Goal: Use online tool/utility: Utilize a website feature to perform a specific function

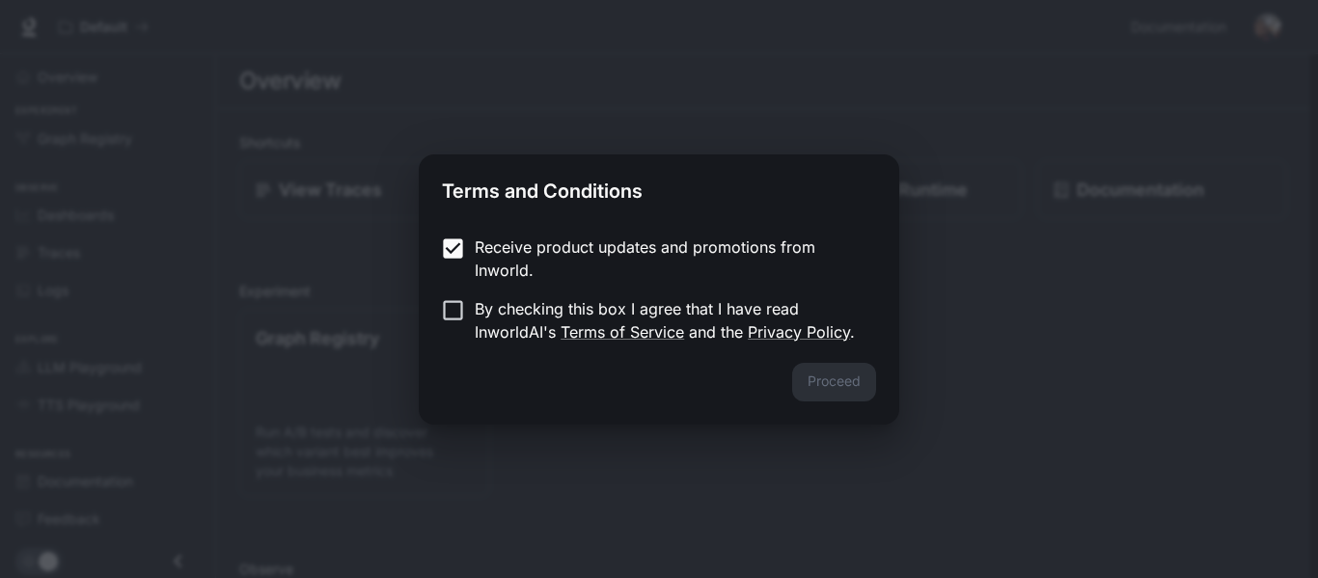
click at [508, 294] on form "Receive product updates and promotions from Inworld. By checking this box I agr…" at bounding box center [659, 289] width 434 height 108
click at [516, 307] on p "By checking this box I agree that I have read InworldAI's Terms of Service and …" at bounding box center [668, 320] width 386 height 46
click at [807, 374] on button "Proceed" at bounding box center [834, 382] width 84 height 39
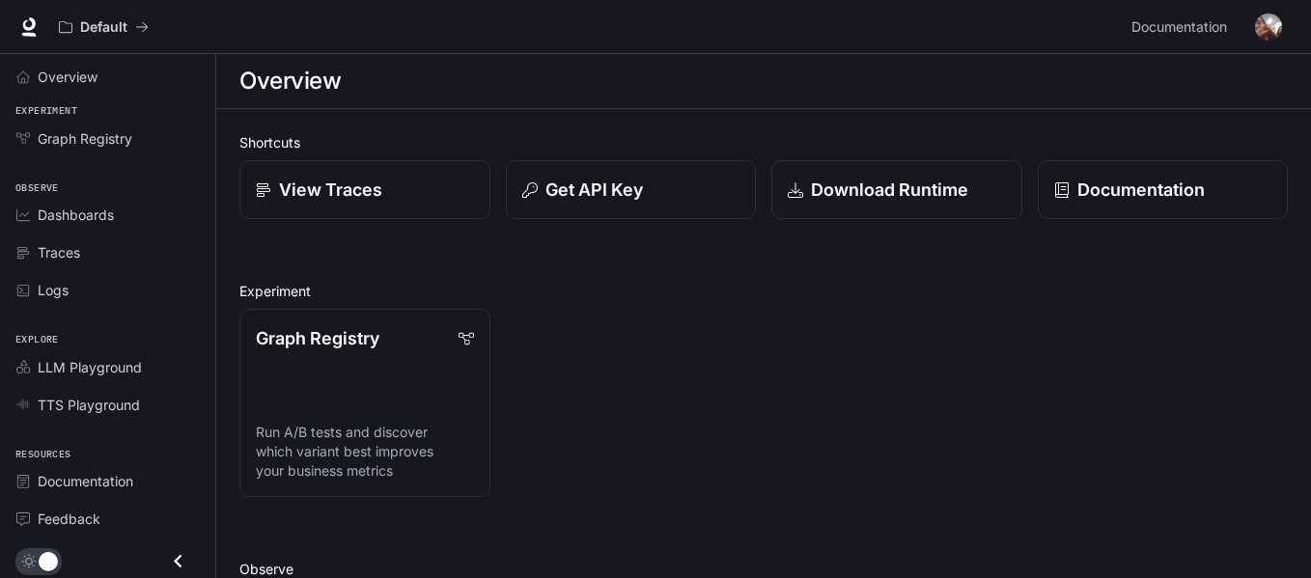
click at [123, 59] on li "Overview" at bounding box center [107, 77] width 215 height 38
click at [75, 67] on span "Overview" at bounding box center [68, 77] width 60 height 20
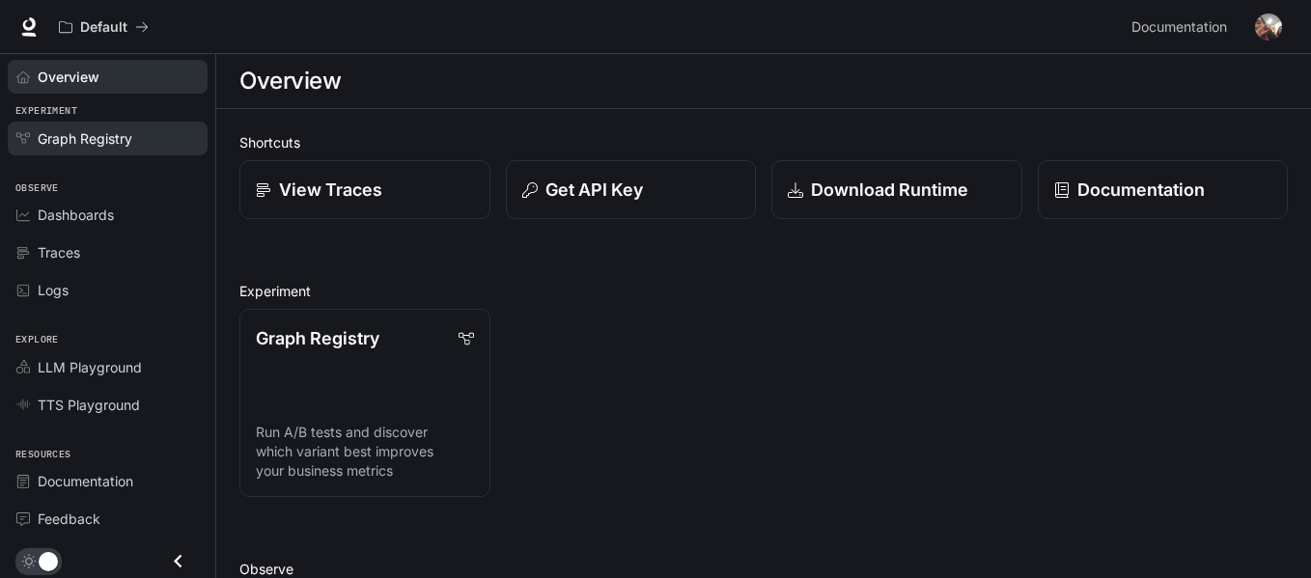
click at [97, 143] on span "Graph Registry" at bounding box center [85, 138] width 95 height 20
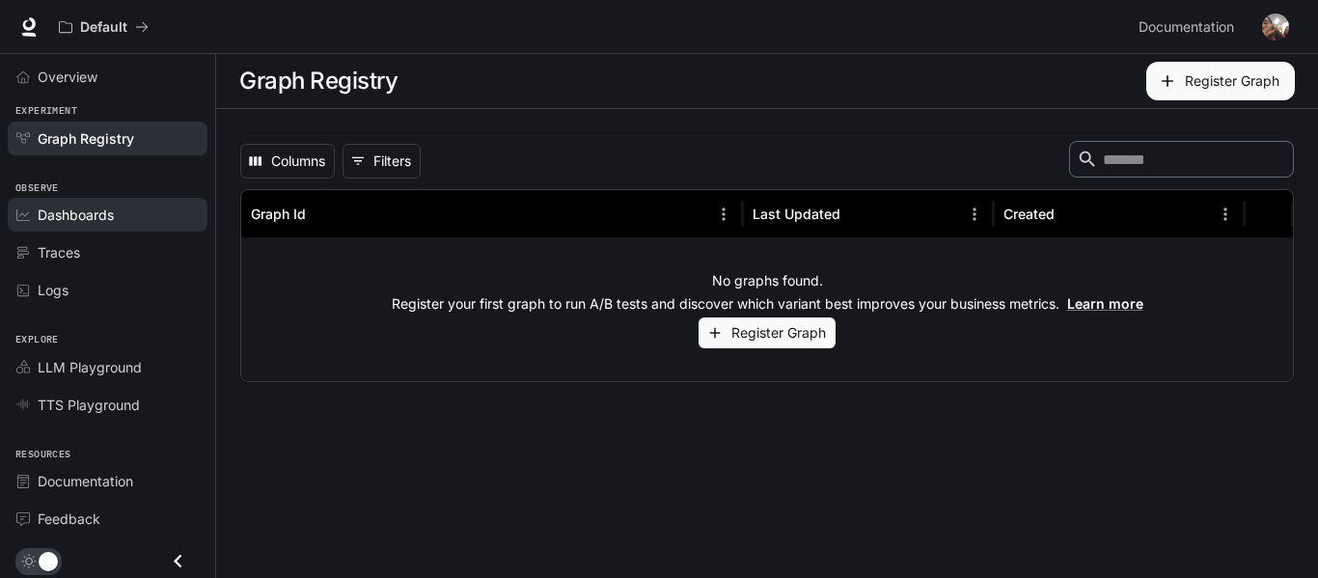
click at [67, 205] on span "Dashboards" at bounding box center [76, 215] width 76 height 20
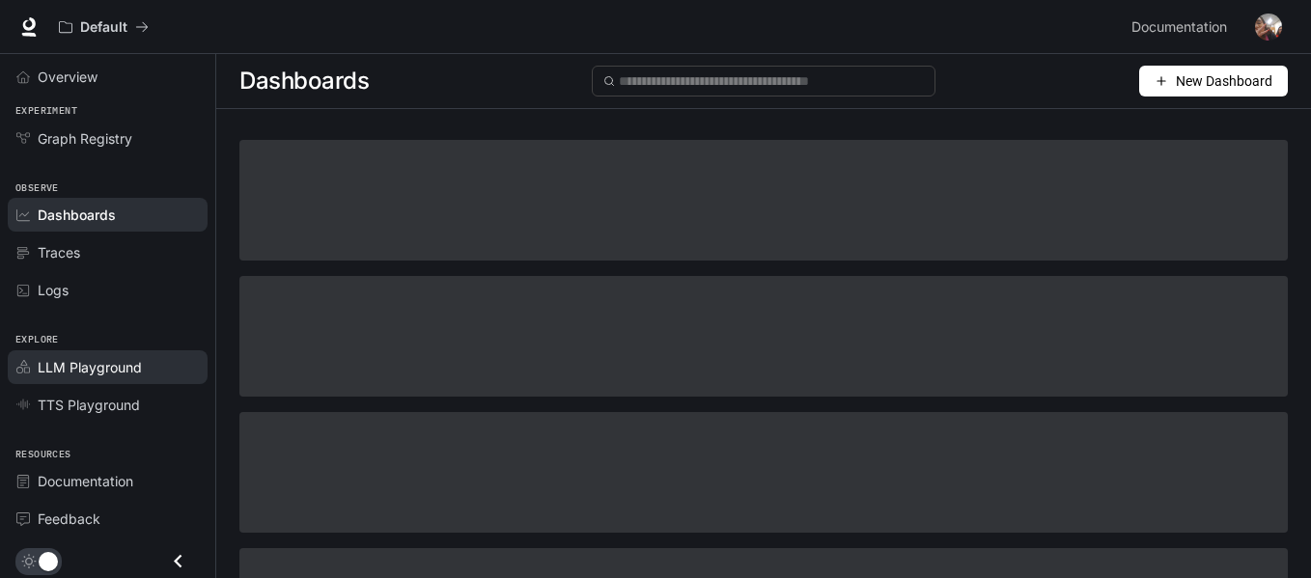
click at [89, 366] on span "LLM Playground" at bounding box center [90, 367] width 104 height 20
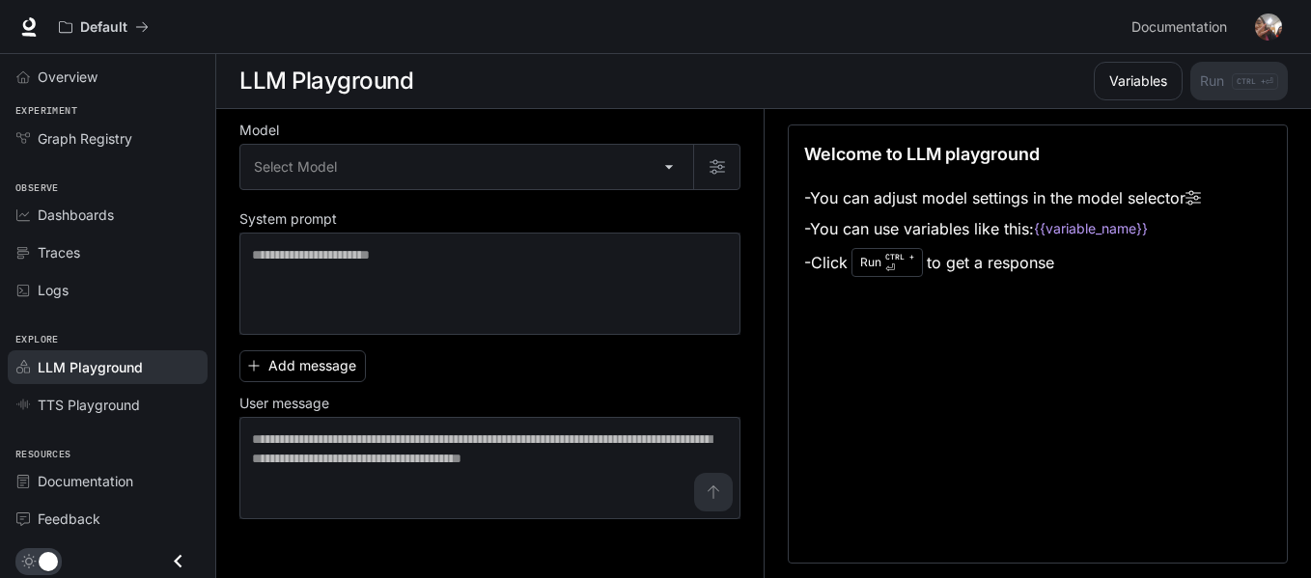
click at [141, 379] on link "LLM Playground" at bounding box center [108, 367] width 200 height 34
click at [138, 384] on li "LLM Playground" at bounding box center [107, 367] width 215 height 38
click at [142, 396] on div "TTS Playground" at bounding box center [118, 405] width 161 height 20
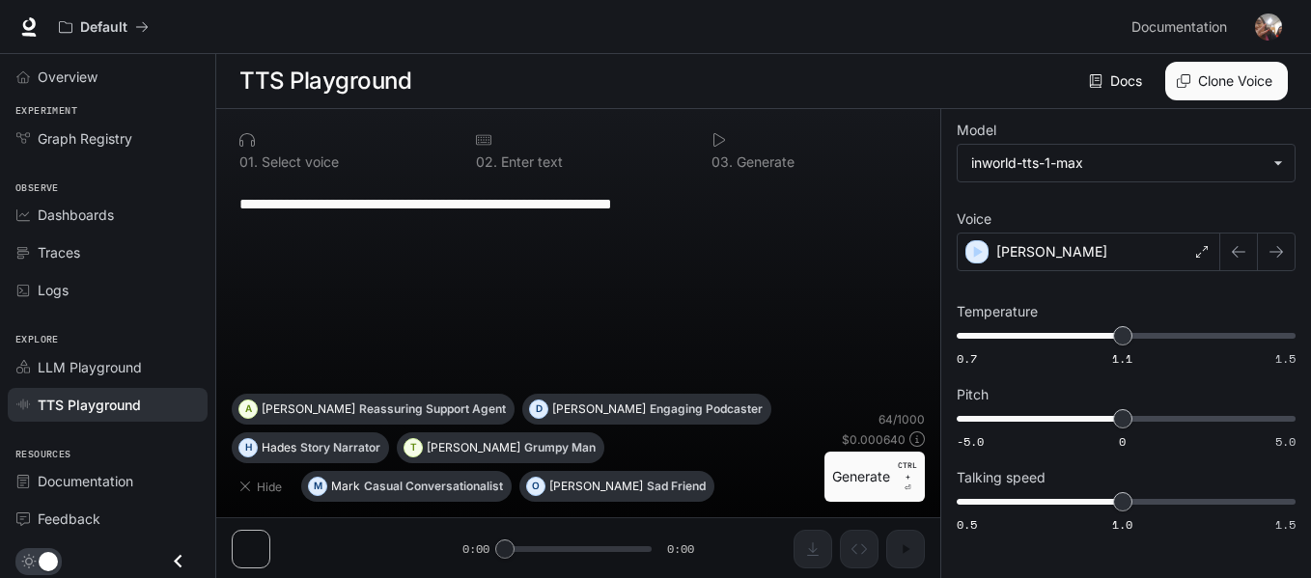
click at [324, 137] on div at bounding box center [342, 139] width 206 height 15
click at [257, 152] on div "0 1 . Select voice" at bounding box center [342, 150] width 221 height 52
click at [268, 168] on p "Select voice" at bounding box center [298, 162] width 81 height 14
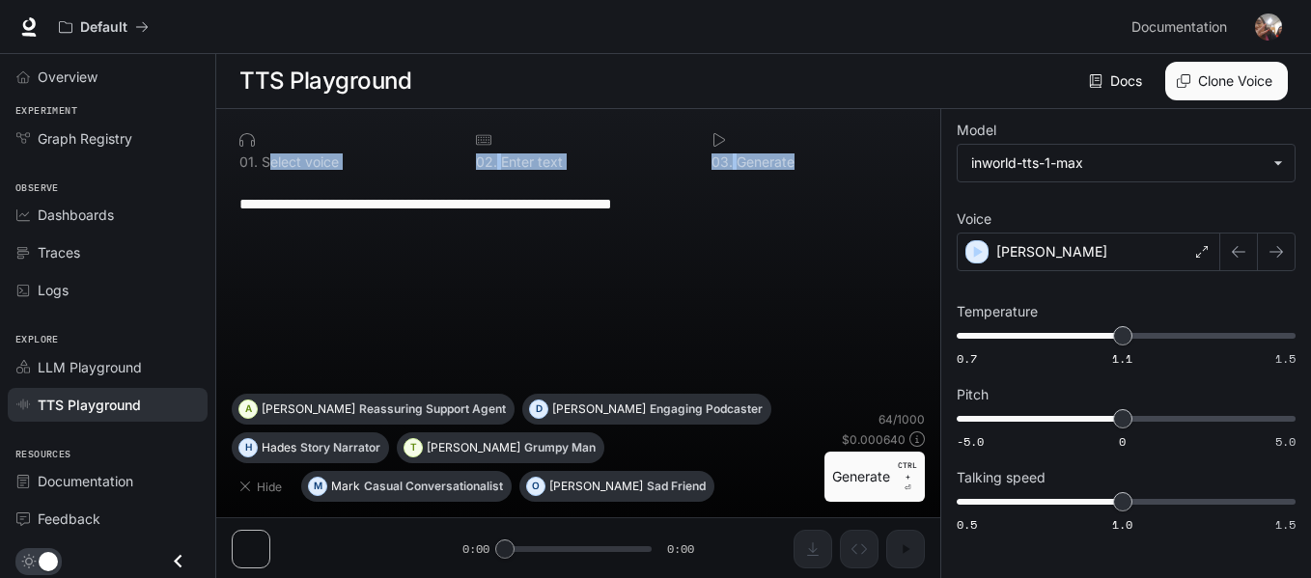
drag, startPoint x: 268, startPoint y: 168, endPoint x: 306, endPoint y: 189, distance: 43.2
click at [306, 189] on div "**********" at bounding box center [578, 320] width 693 height 393
click at [1265, 242] on button "button" at bounding box center [1275, 252] width 39 height 39
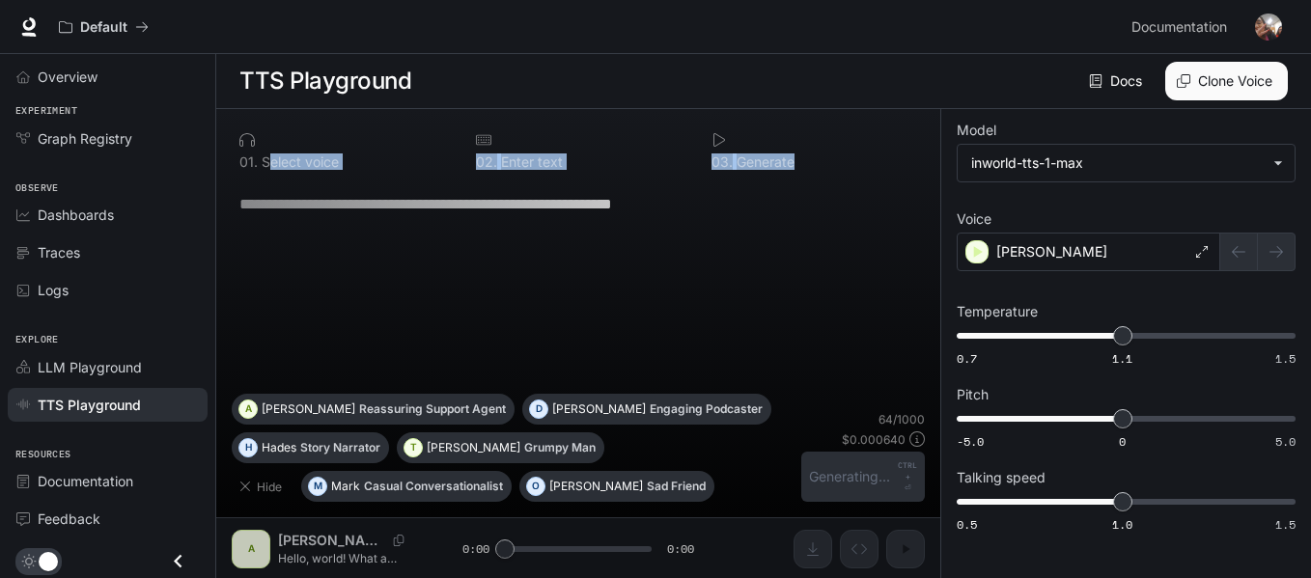
click at [1278, 241] on div at bounding box center [1257, 252] width 75 height 39
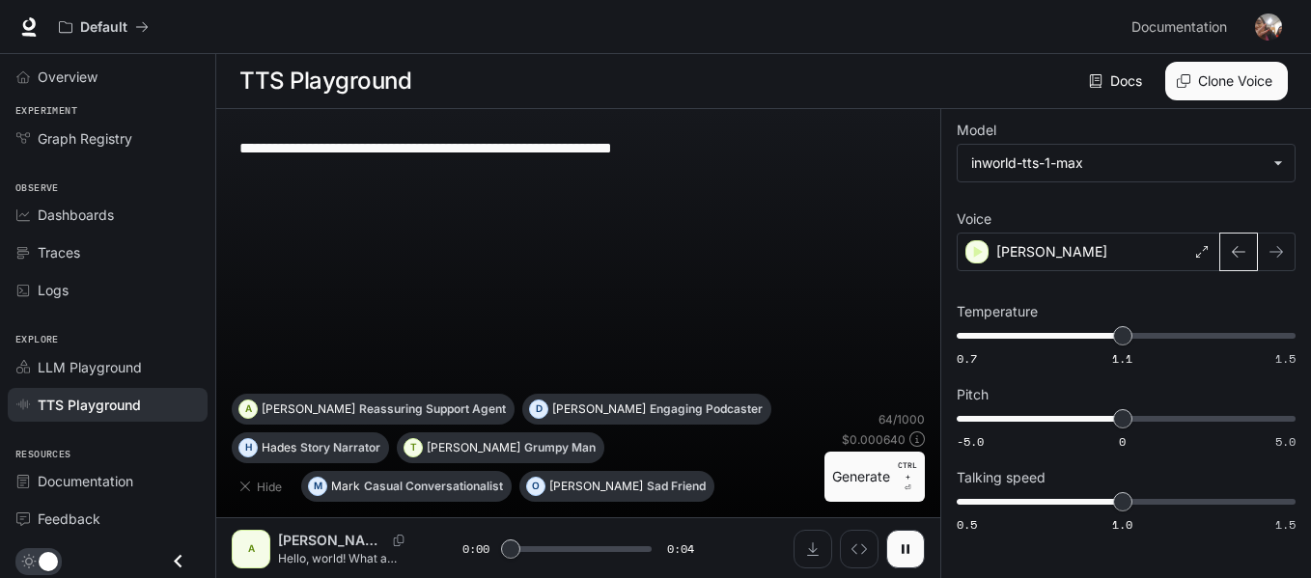
click at [1241, 247] on icon "button" at bounding box center [1237, 251] width 15 height 15
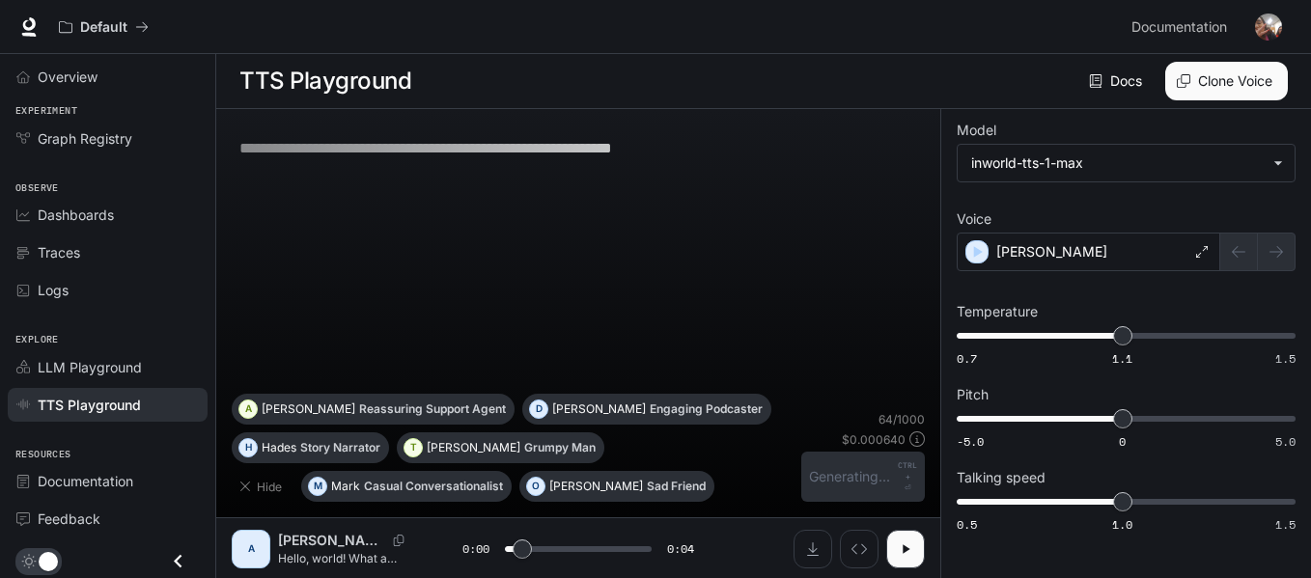
click at [1278, 247] on div at bounding box center [1257, 252] width 75 height 39
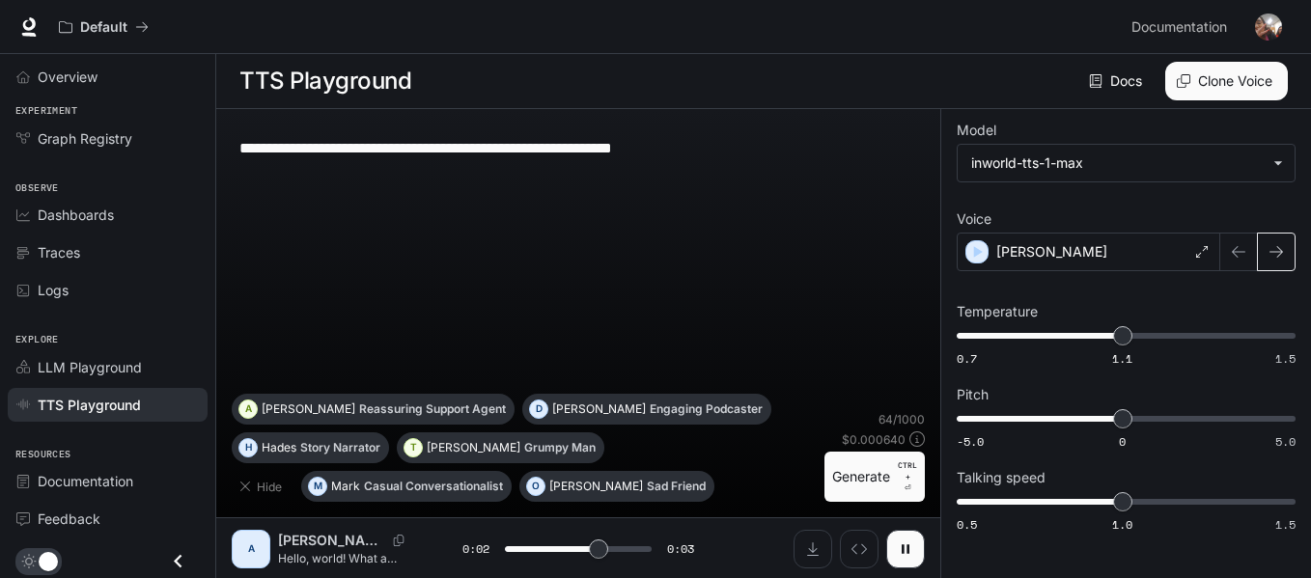
click at [1272, 253] on icon "button" at bounding box center [1275, 251] width 15 height 15
click at [1242, 87] on button "Clone Voice" at bounding box center [1226, 81] width 123 height 39
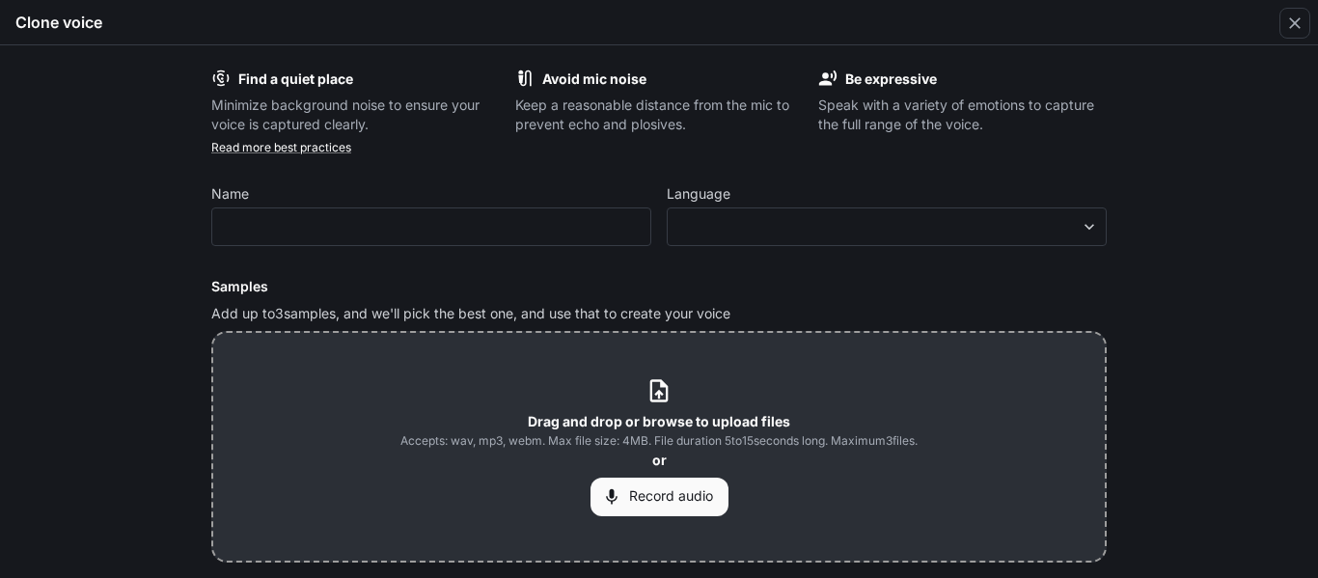
type input "*"
click at [691, 506] on button "Record audio" at bounding box center [660, 497] width 138 height 39
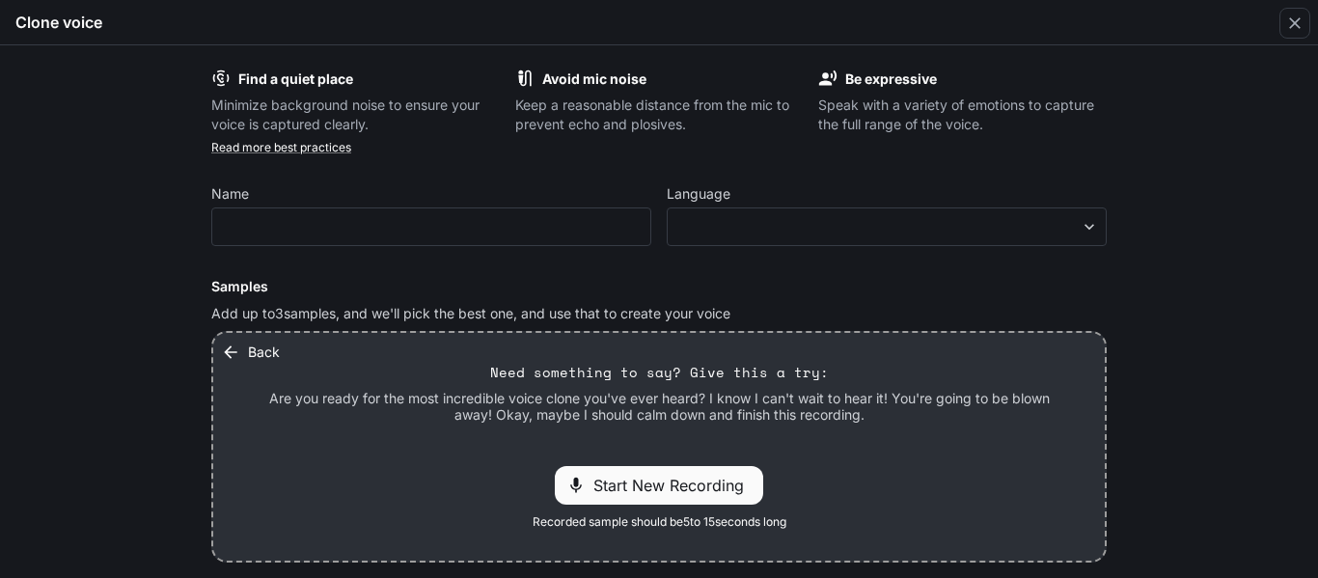
click at [685, 480] on span "Start New Recording" at bounding box center [675, 485] width 162 height 23
click at [729, 486] on p "00:04" at bounding box center [738, 485] width 59 height 28
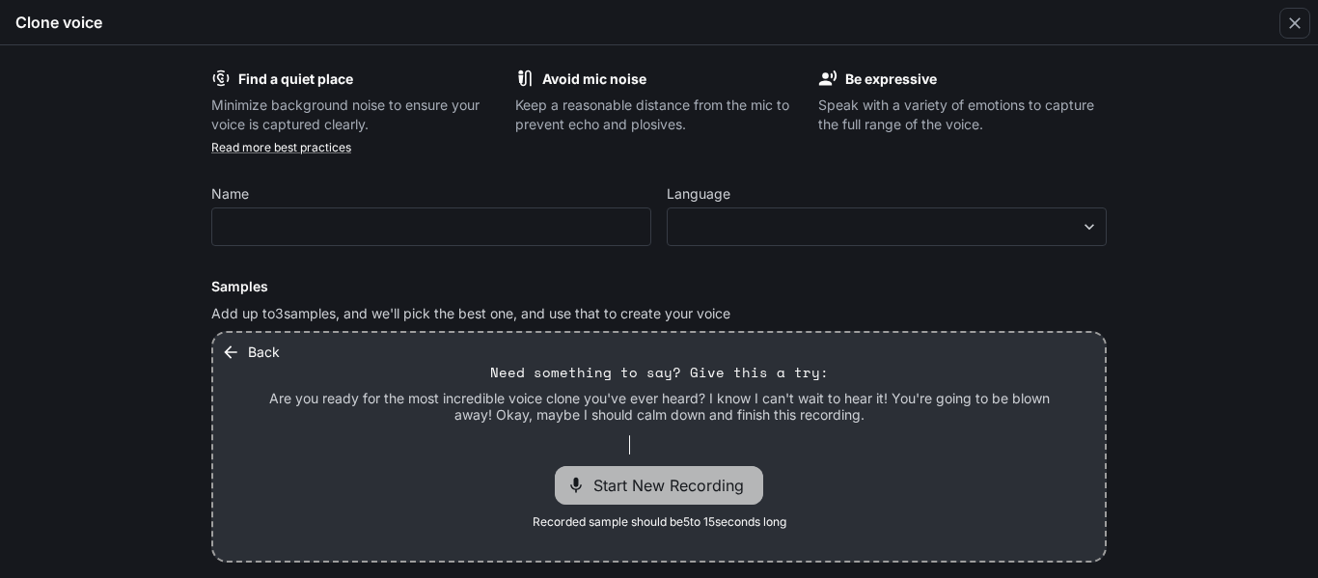
click at [660, 494] on span "Start New Recording" at bounding box center [675, 485] width 162 height 23
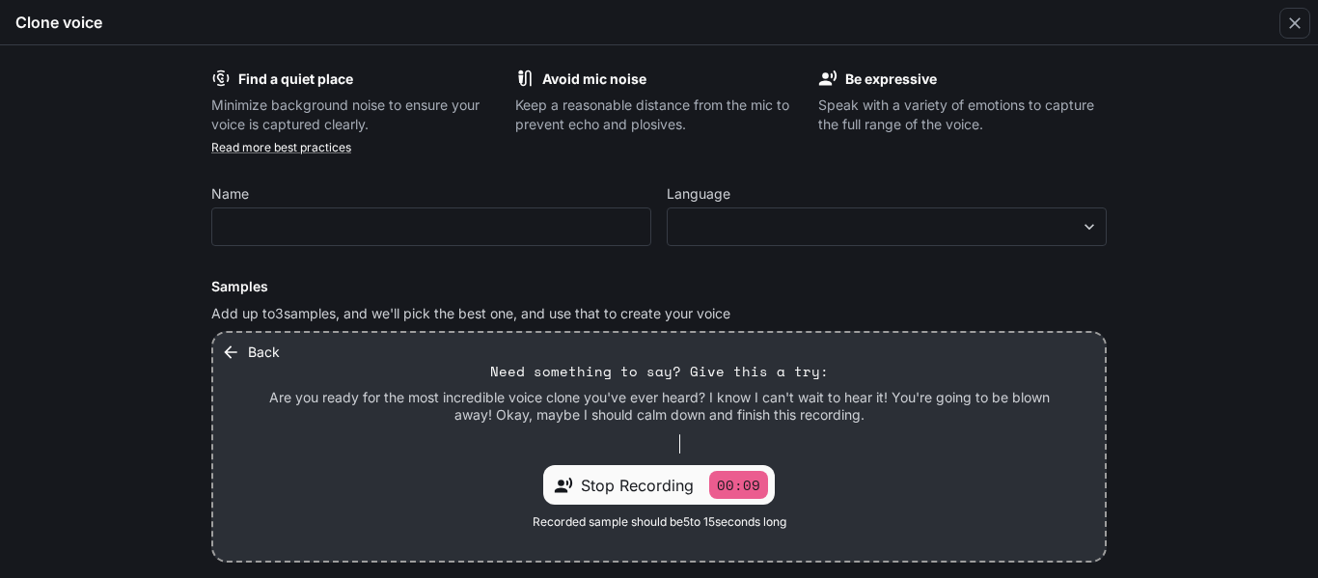
click at [747, 480] on p "00:09" at bounding box center [738, 485] width 59 height 28
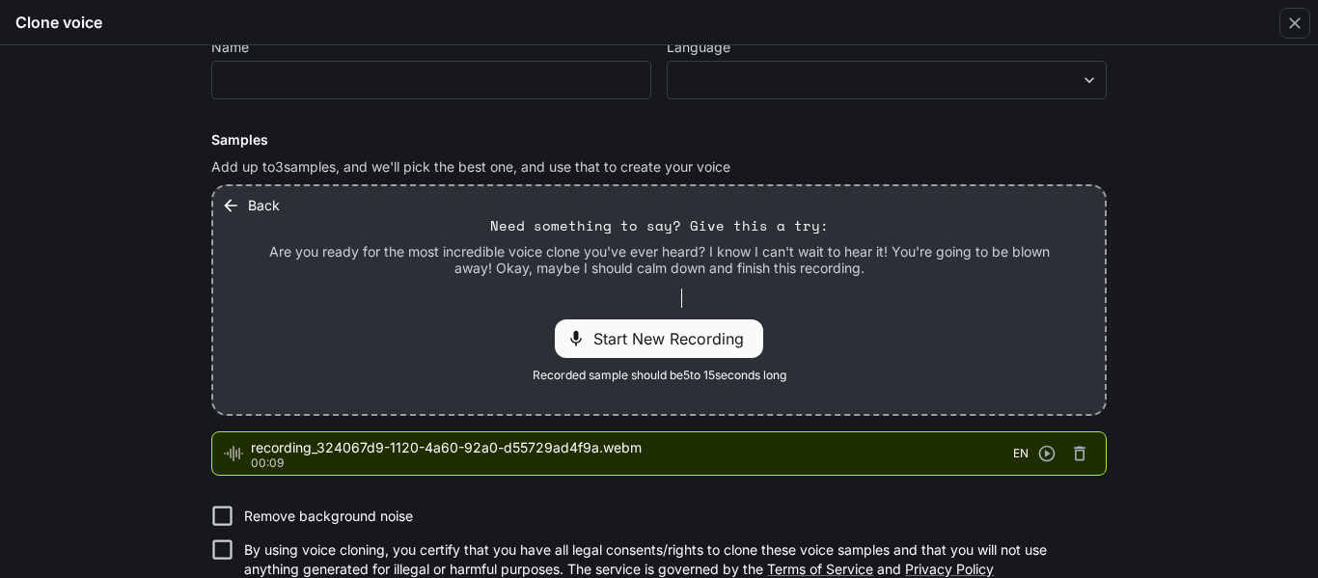
scroll to position [148, 0]
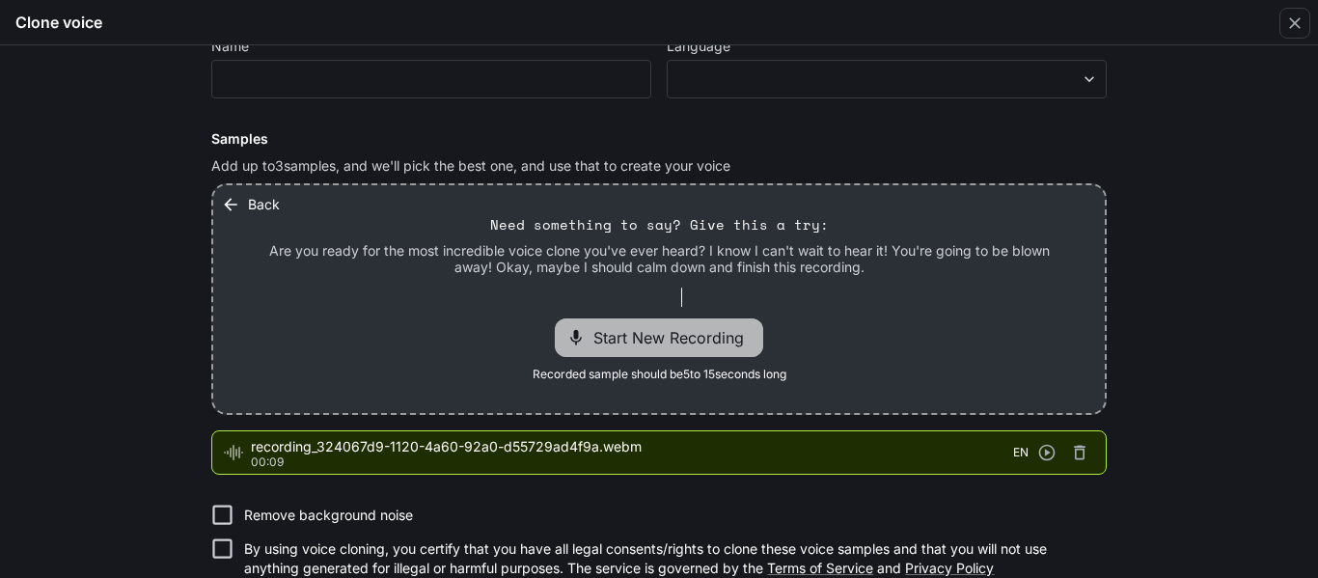
click at [663, 331] on span "Start New Recording" at bounding box center [675, 337] width 162 height 23
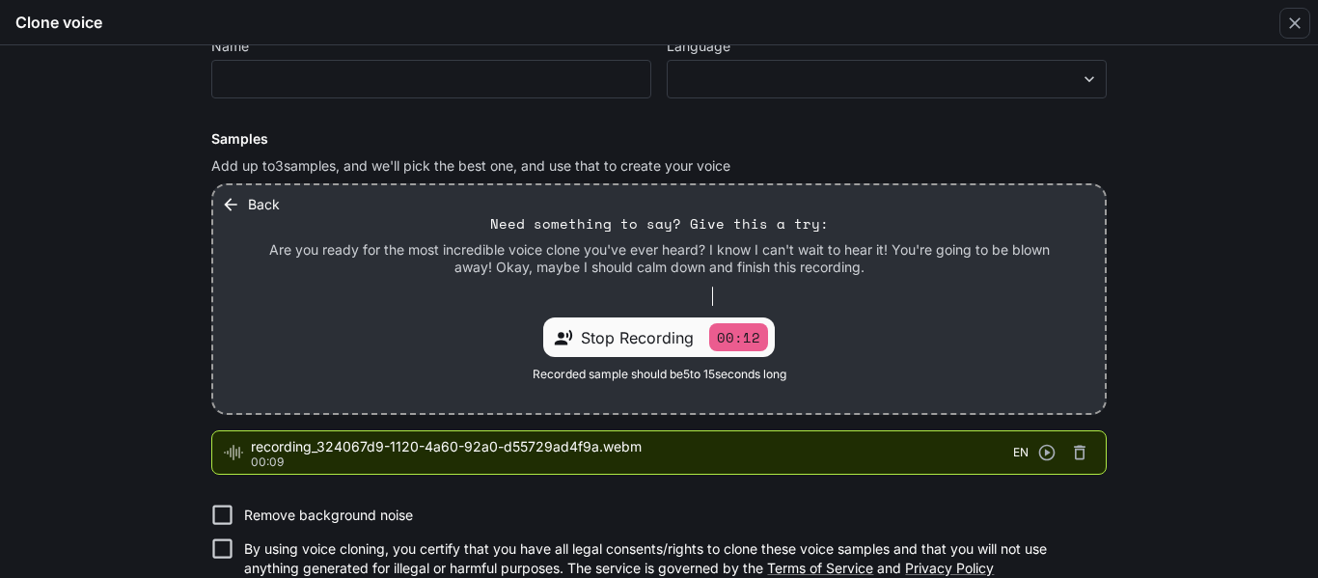
click at [723, 336] on p "00:12" at bounding box center [738, 337] width 59 height 28
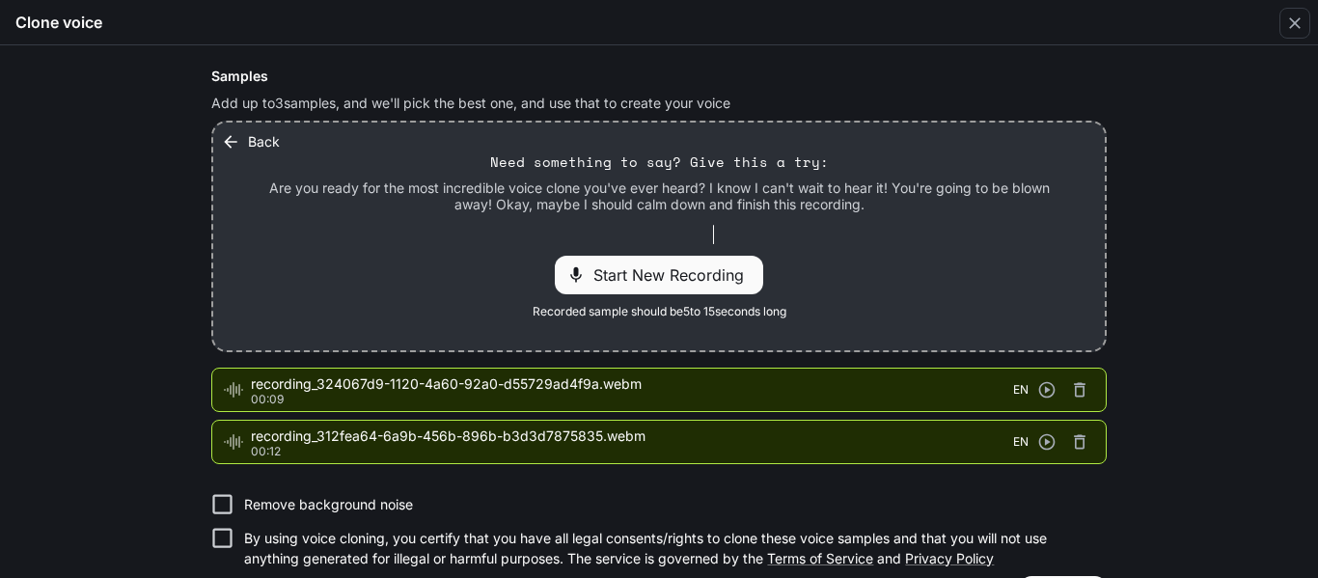
scroll to position [196, 0]
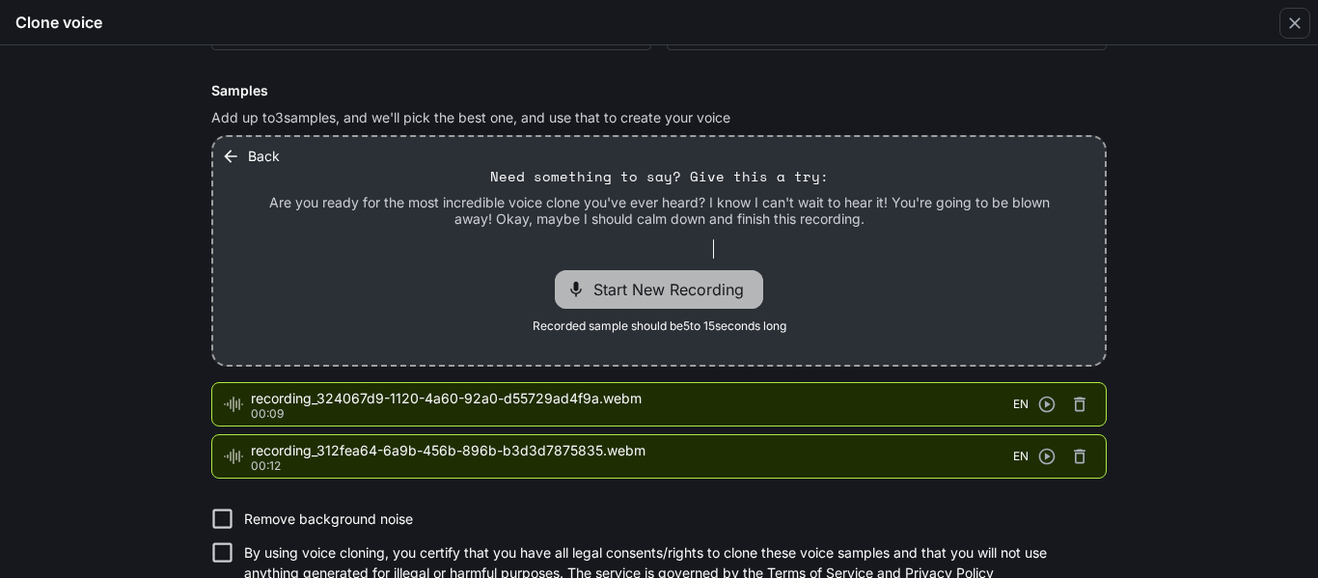
click at [698, 286] on span "Start New Recording" at bounding box center [675, 289] width 162 height 23
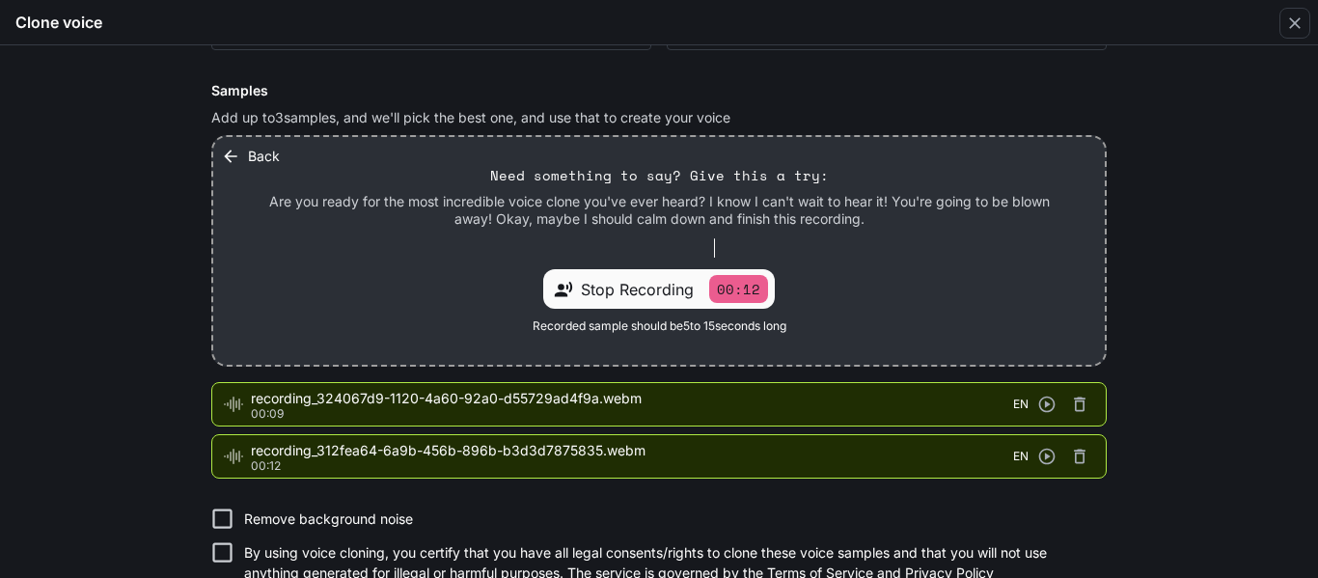
click at [743, 283] on p "00:12" at bounding box center [738, 289] width 59 height 28
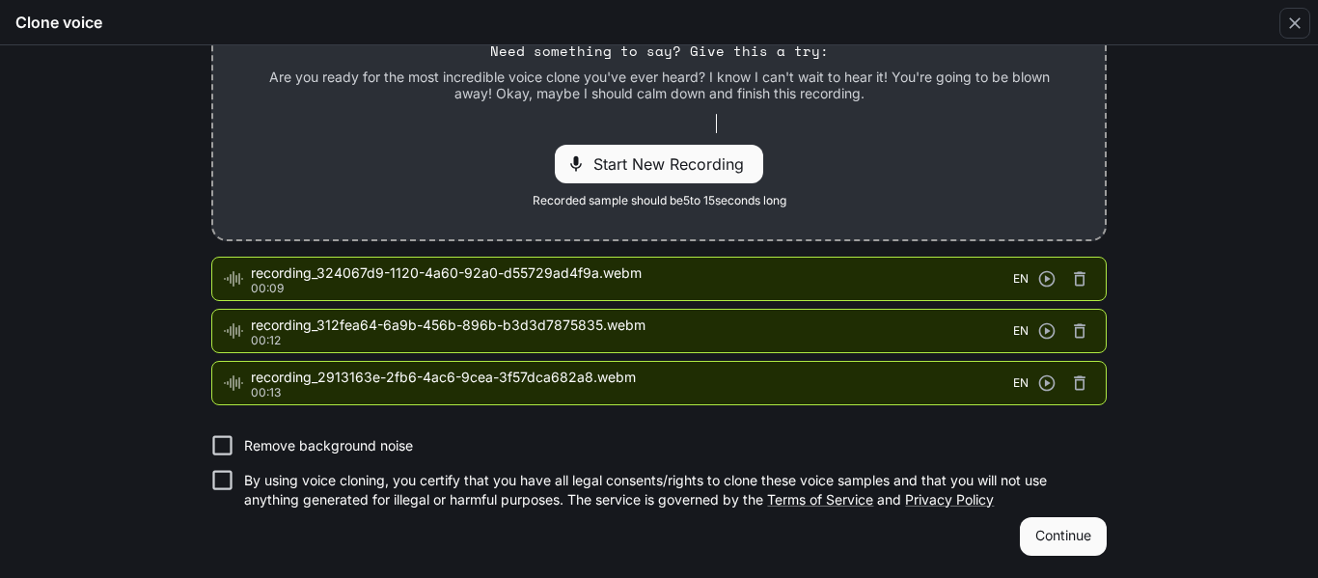
scroll to position [0, 0]
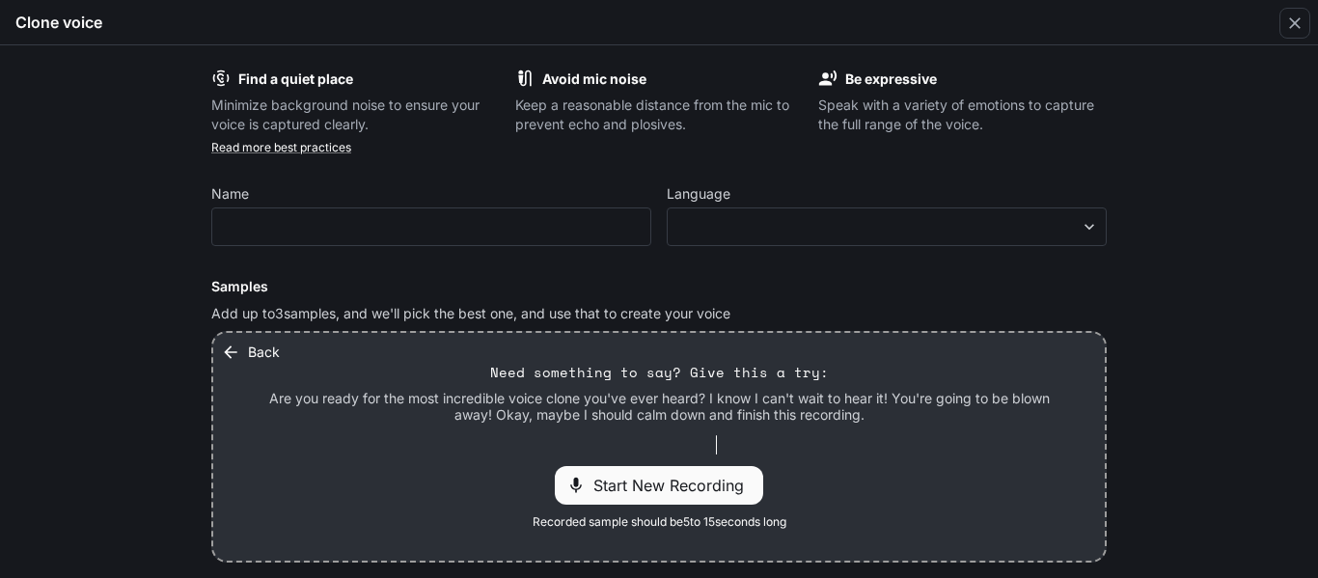
click at [437, 198] on label "Name" at bounding box center [431, 197] width 440 height 19
click at [440, 216] on div "​" at bounding box center [431, 226] width 440 height 39
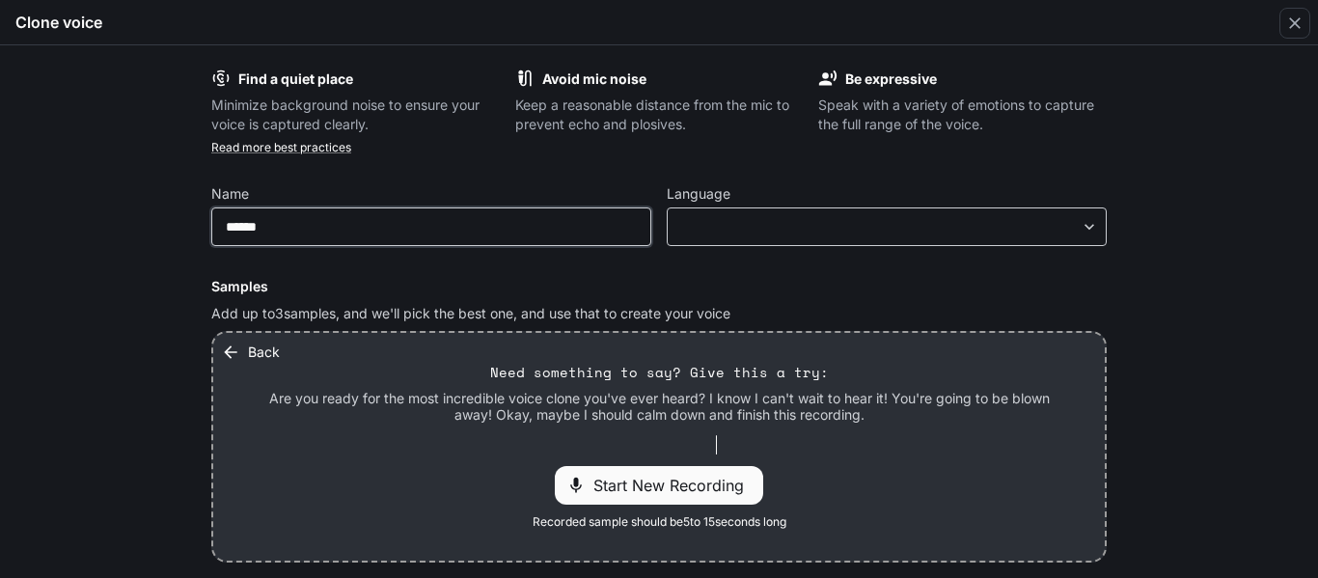
type input "*****"
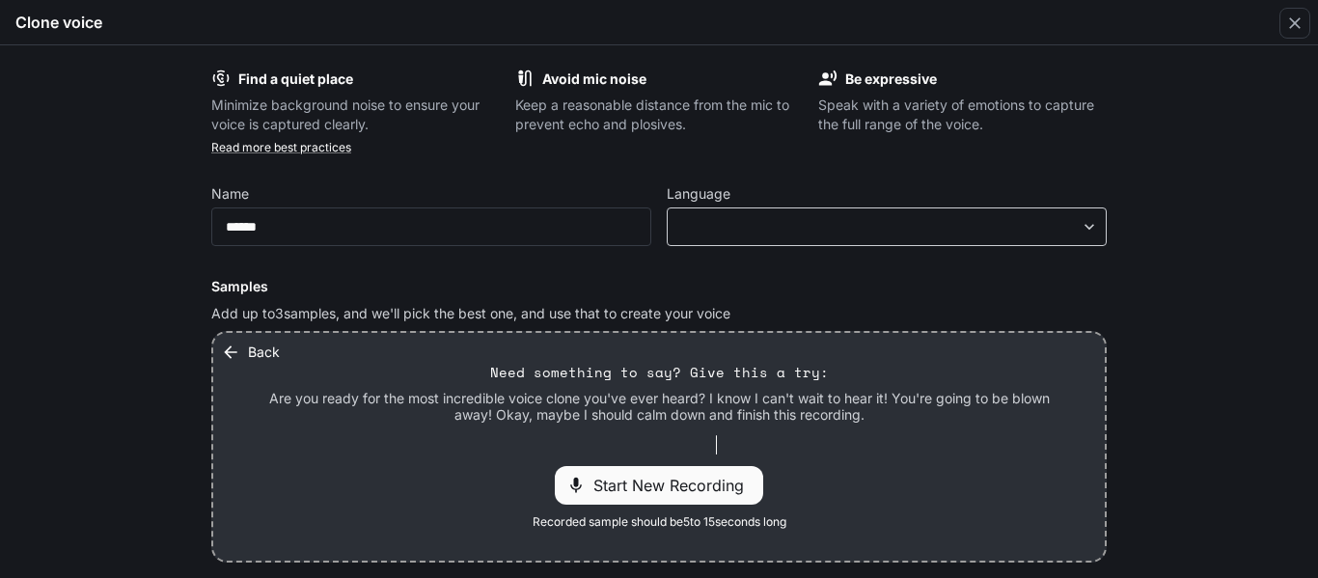
click at [741, 221] on body "**********" at bounding box center [659, 289] width 1318 height 579
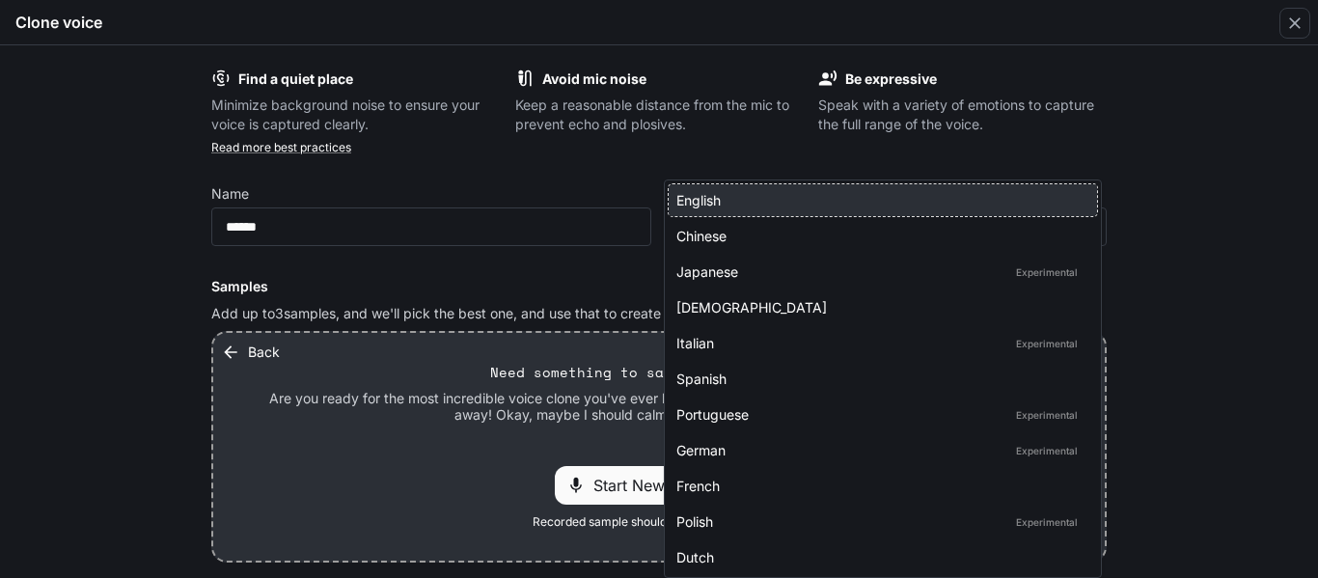
click at [848, 206] on div "English" at bounding box center [878, 200] width 405 height 20
type input "*****"
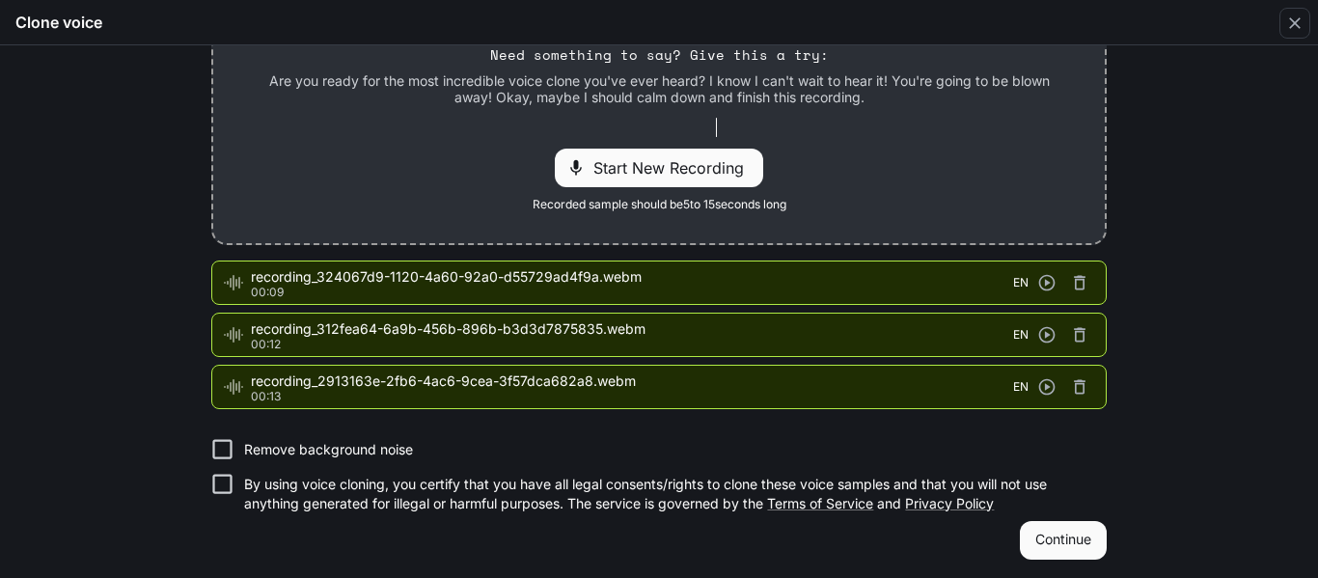
scroll to position [321, 0]
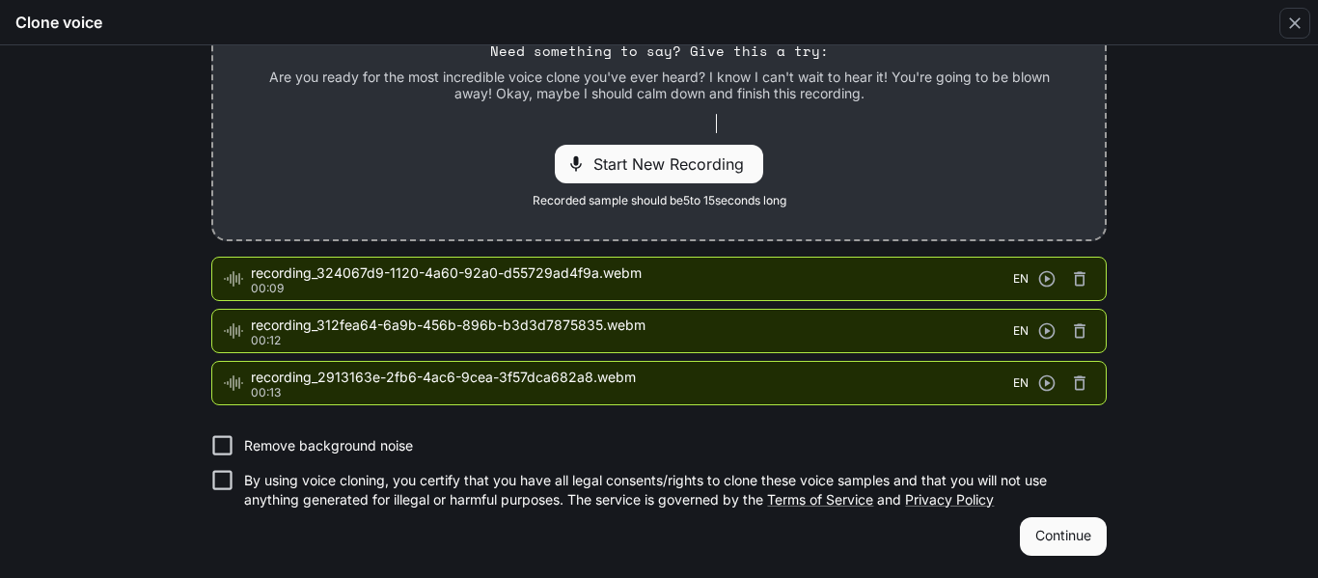
click at [740, 535] on div "Continue" at bounding box center [659, 536] width 896 height 39
click at [303, 479] on p "By using voice cloning, you certify that you have all legal consents/rights to …" at bounding box center [667, 490] width 847 height 39
click at [1062, 525] on button "Continue" at bounding box center [1063, 536] width 87 height 39
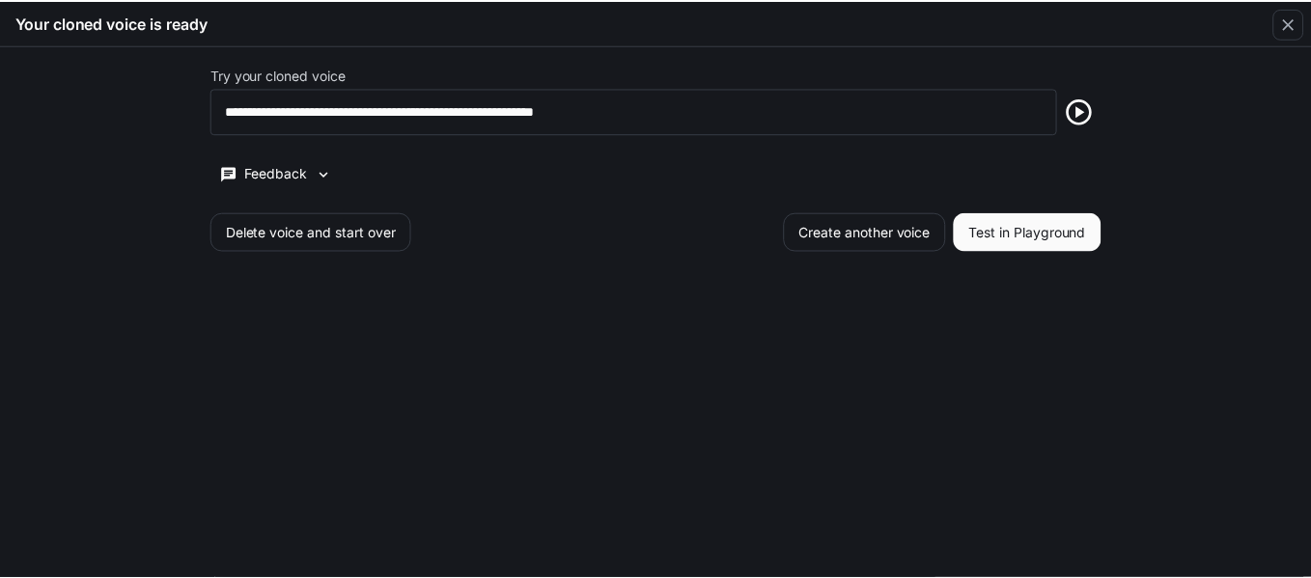
scroll to position [0, 0]
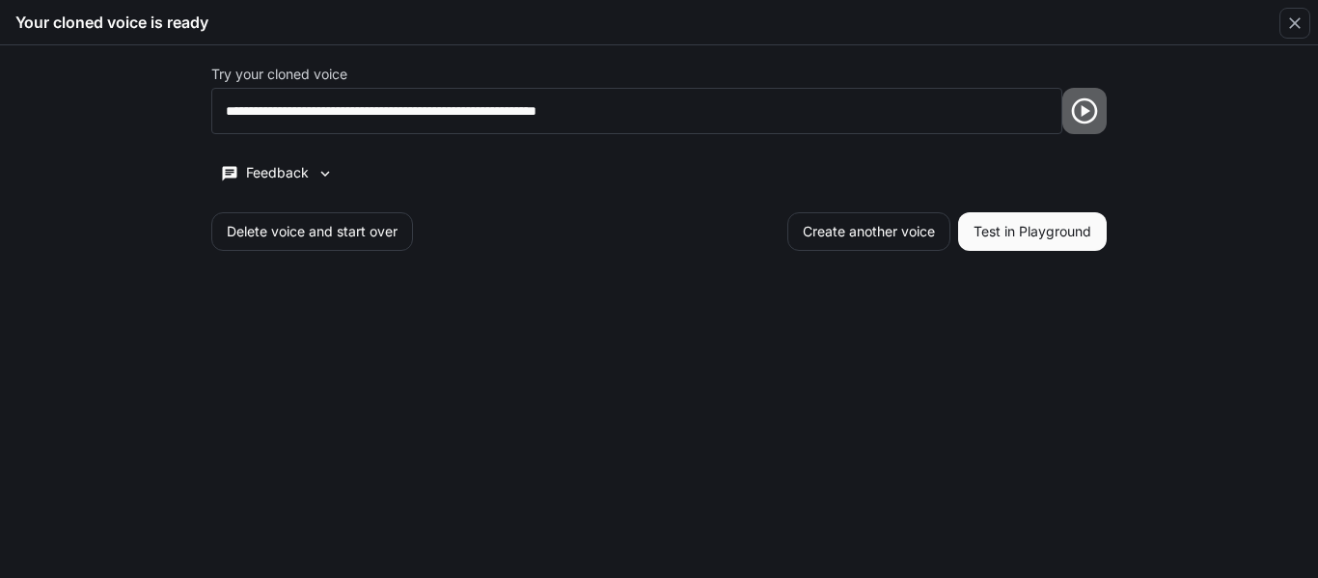
click at [1082, 96] on icon "button" at bounding box center [1084, 111] width 31 height 31
click at [1086, 116] on div "**********" at bounding box center [659, 111] width 896 height 46
click at [1086, 116] on icon "button" at bounding box center [1084, 111] width 31 height 31
click at [1089, 114] on icon "button" at bounding box center [1084, 111] width 31 height 31
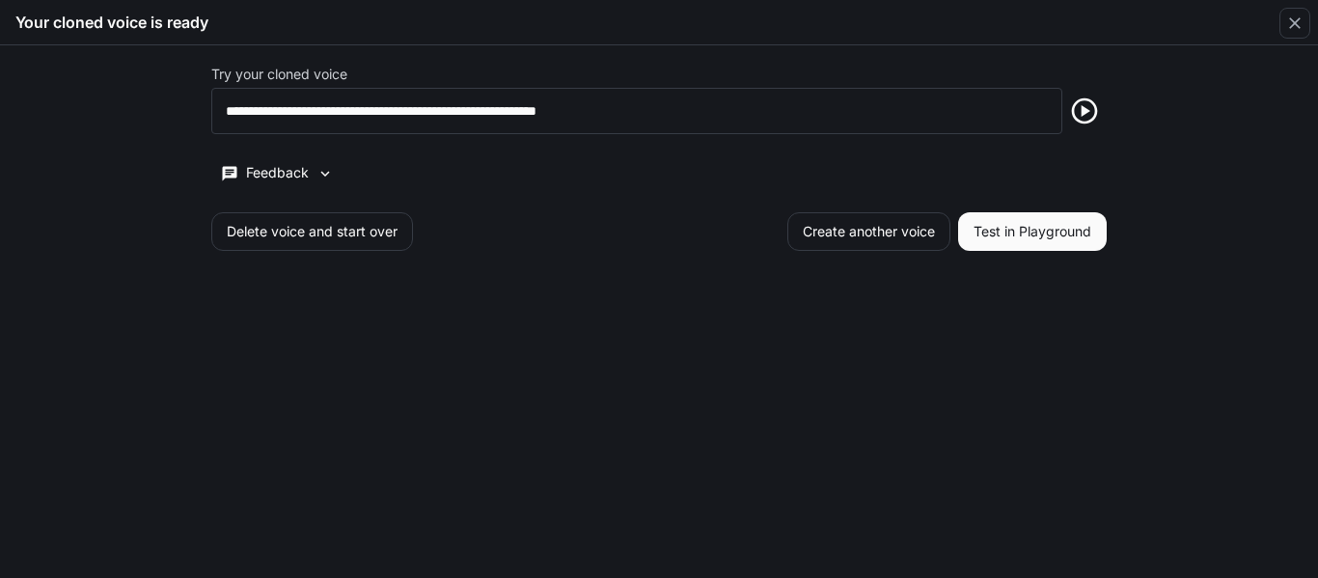
click at [1091, 216] on button "Test in Playground" at bounding box center [1032, 231] width 149 height 39
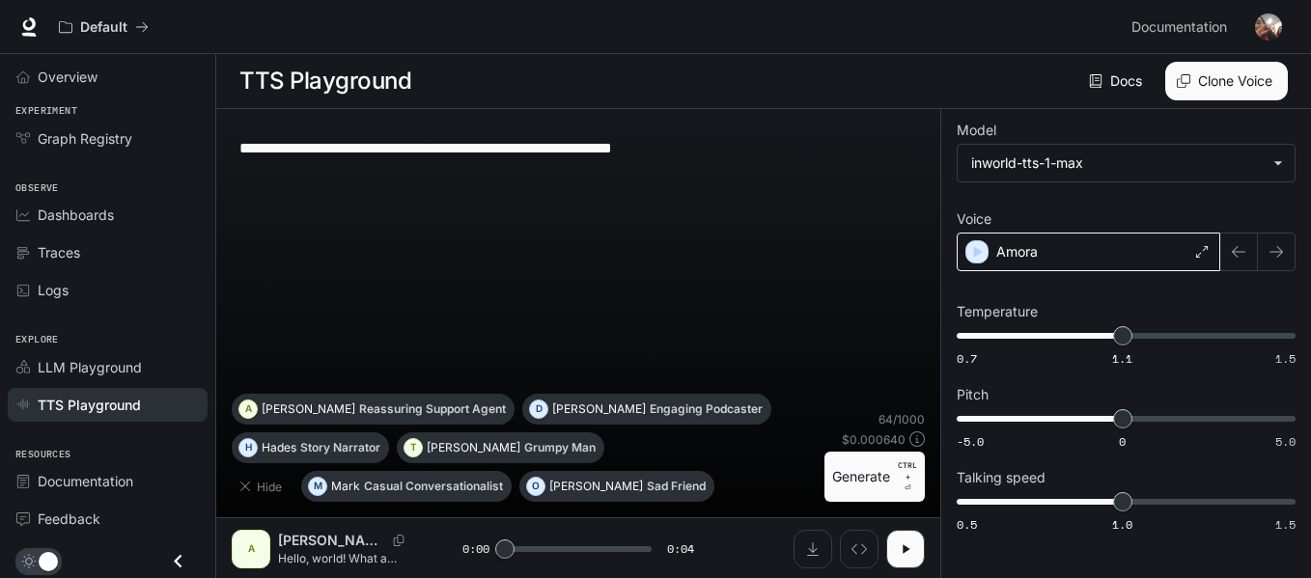
click at [1069, 243] on div "Amora" at bounding box center [1087, 252] width 263 height 39
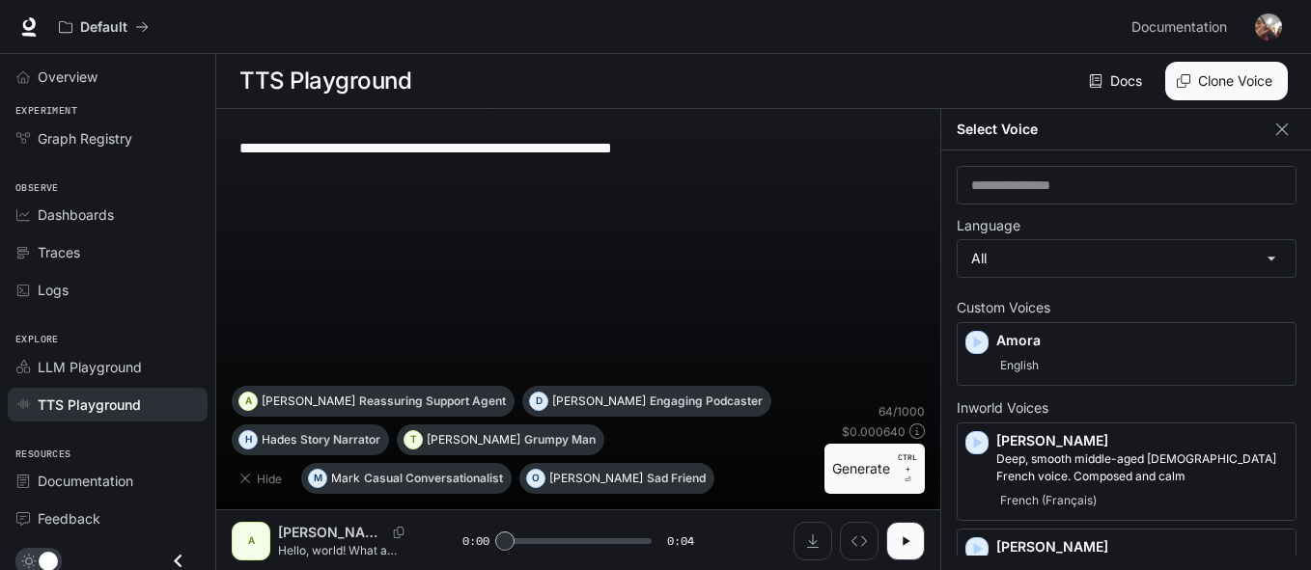
click at [783, 251] on div "**********" at bounding box center [578, 255] width 693 height 262
click at [675, 206] on div "**********" at bounding box center [578, 255] width 693 height 262
click at [600, 137] on textarea "**********" at bounding box center [577, 148] width 677 height 22
drag, startPoint x: 742, startPoint y: 142, endPoint x: 191, endPoint y: 140, distance: 551.0
click at [191, 140] on div "**********" at bounding box center [655, 285] width 1311 height 571
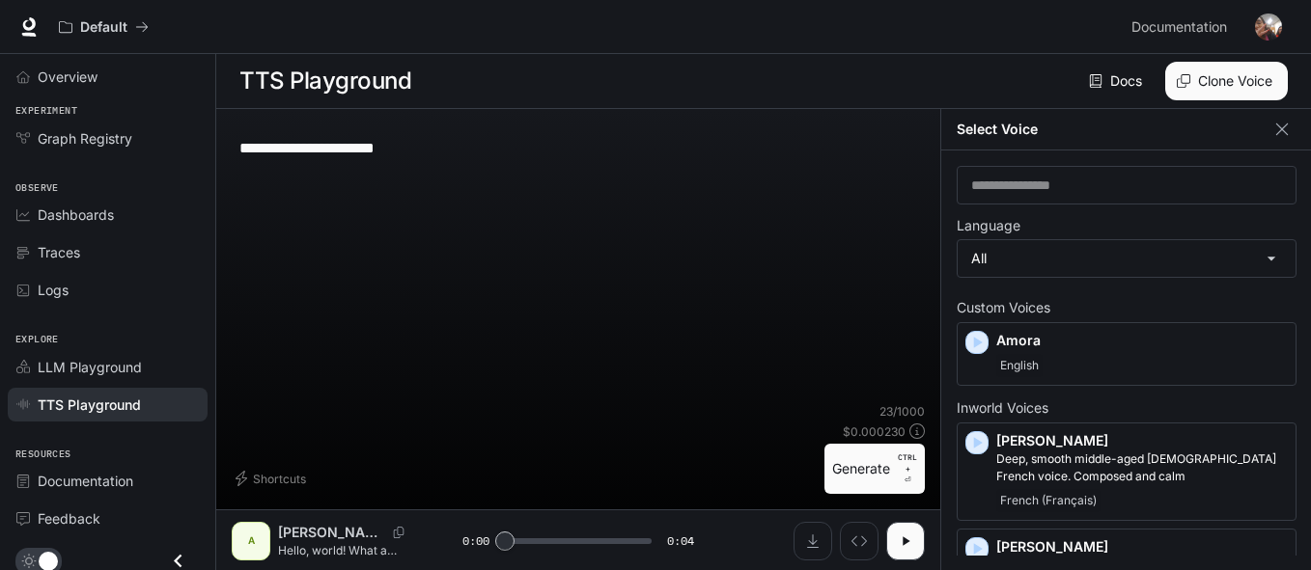
type textarea "**********"
click at [861, 465] on button "Generate CTRL + ⏎" at bounding box center [874, 469] width 100 height 50
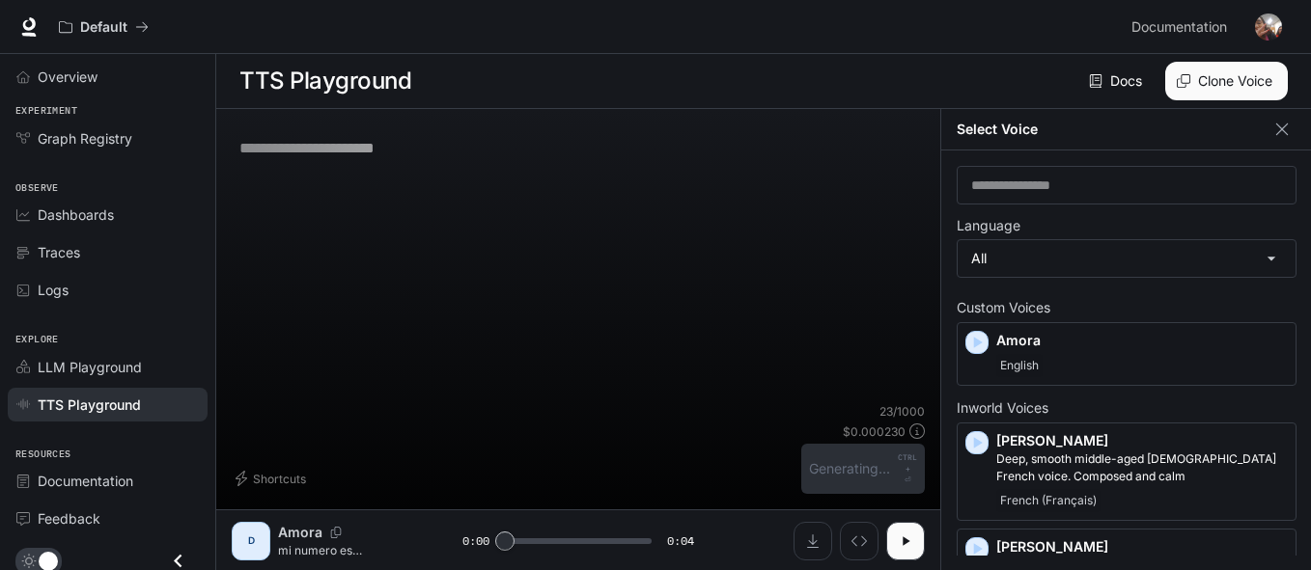
click at [1164, 332] on p "Amora" at bounding box center [1141, 340] width 291 height 19
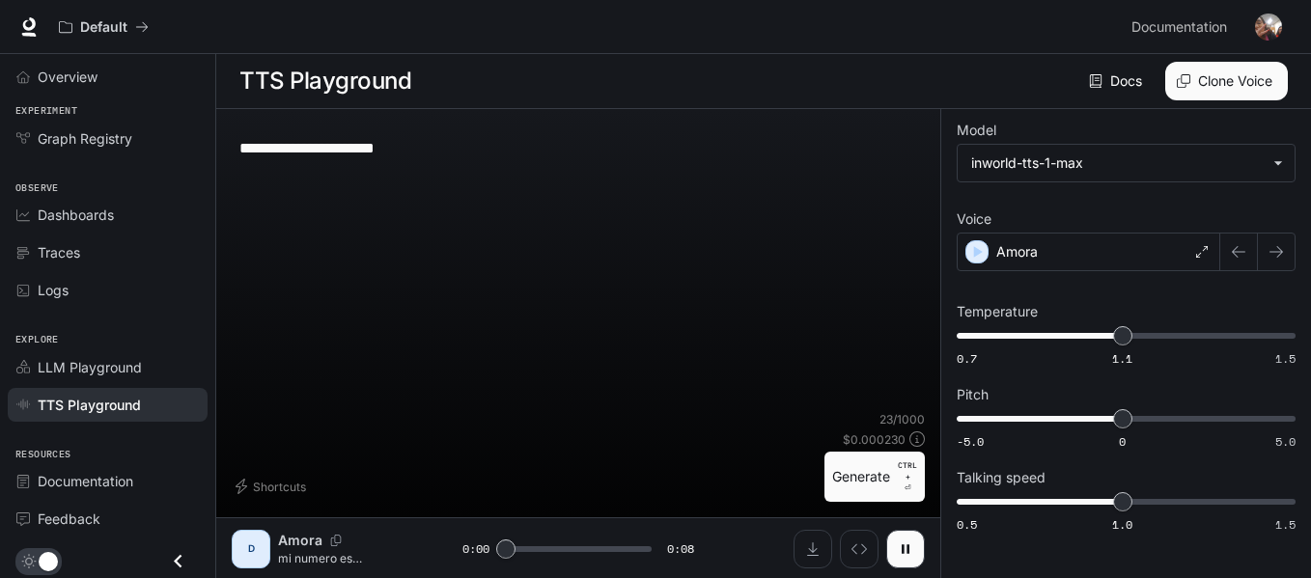
scroll to position [1, 0]
click at [904, 534] on button "button" at bounding box center [905, 548] width 39 height 39
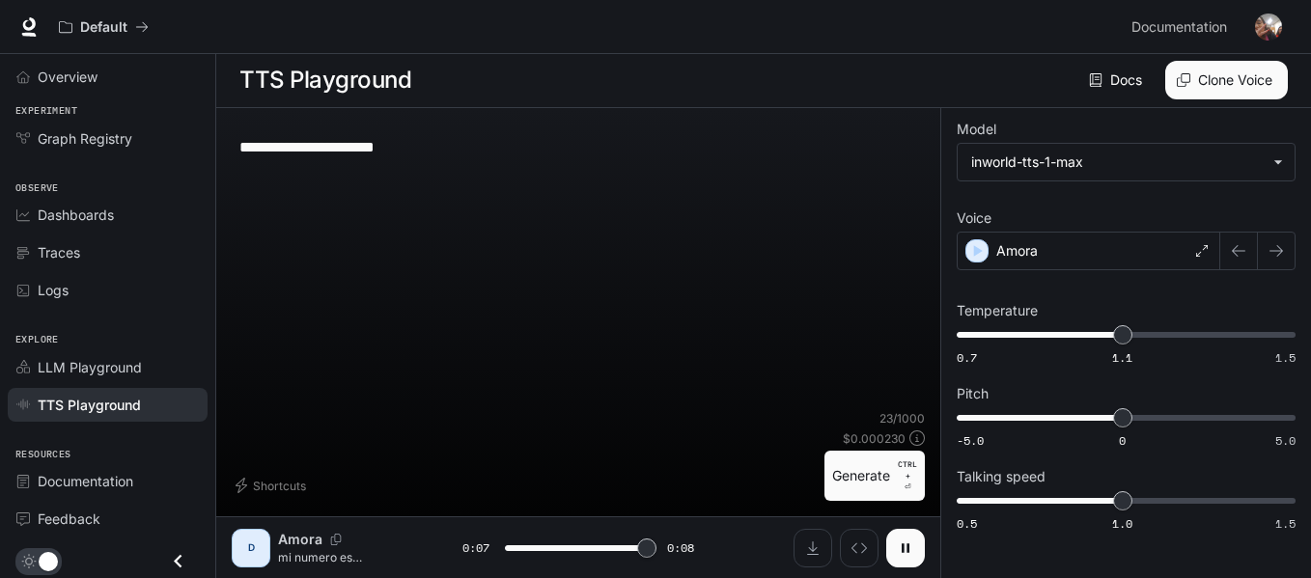
type input "*"
click at [902, 534] on button "button" at bounding box center [905, 548] width 39 height 39
drag, startPoint x: 507, startPoint y: 539, endPoint x: 445, endPoint y: 540, distance: 61.8
click at [445, 540] on div "D Amora mi numero es 5551895676 0:00 0:08" at bounding box center [578, 548] width 693 height 39
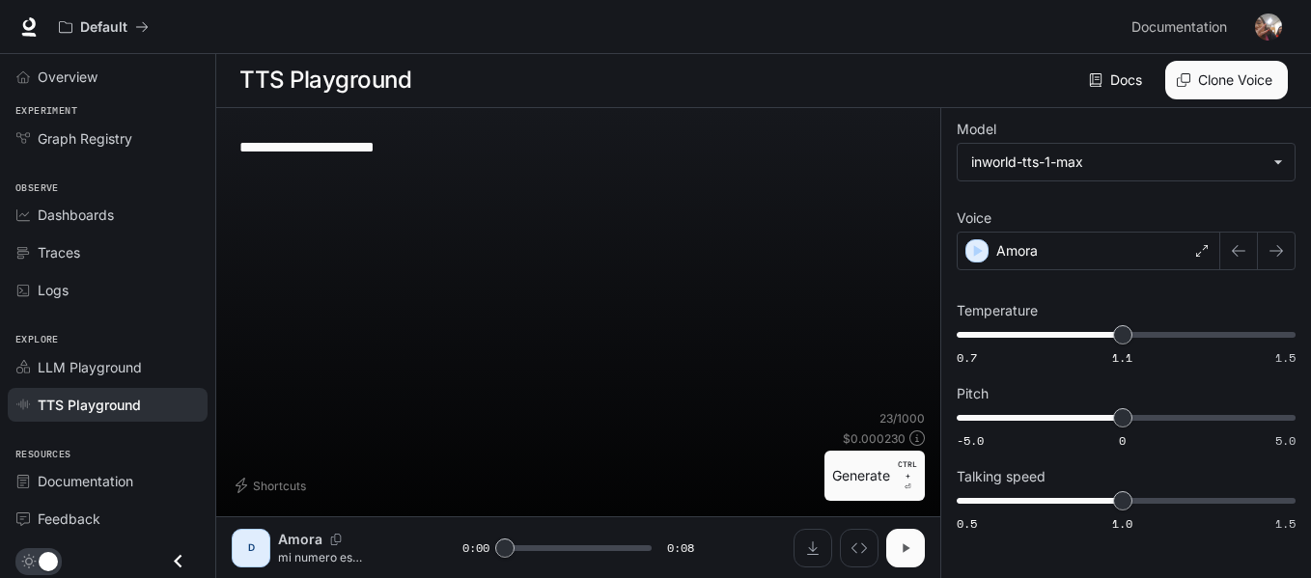
click at [909, 545] on icon "button" at bounding box center [904, 547] width 15 height 15
type input "*"
